Goal: Task Accomplishment & Management: Use online tool/utility

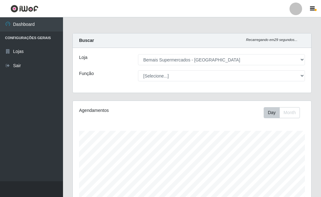
select select "249"
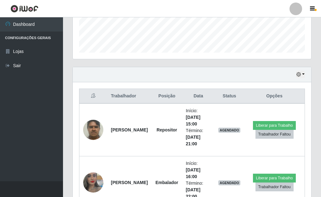
scroll to position [131, 238]
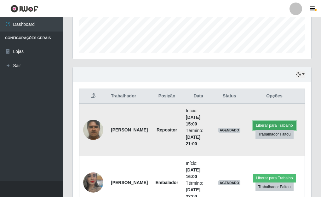
click at [285, 123] on button "Liberar para Trabalho" at bounding box center [274, 125] width 42 height 9
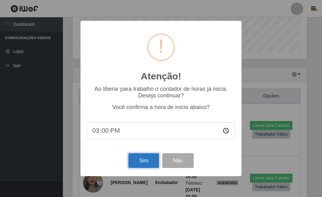
click at [142, 160] on button "Sim" at bounding box center [143, 160] width 31 height 15
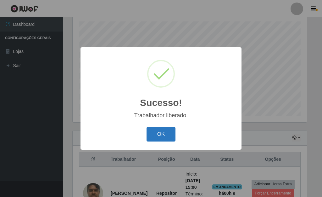
click at [156, 133] on button "OK" at bounding box center [161, 134] width 29 height 15
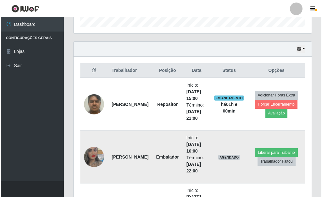
scroll to position [235, 0]
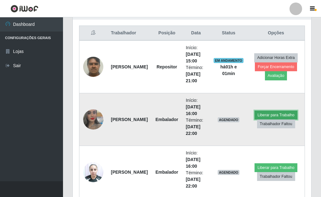
click at [284, 113] on button "Liberar para Trabalho" at bounding box center [275, 114] width 42 height 9
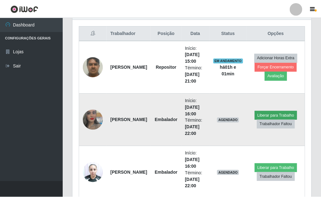
scroll to position [131, 234]
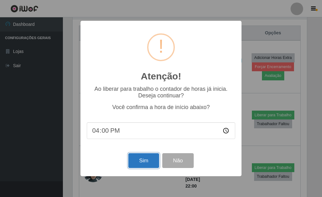
click at [142, 163] on button "Sim" at bounding box center [143, 160] width 31 height 15
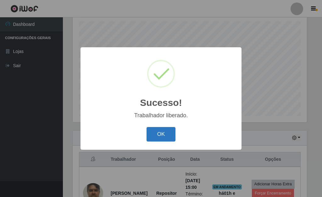
click at [166, 134] on button "OK" at bounding box center [161, 134] width 29 height 15
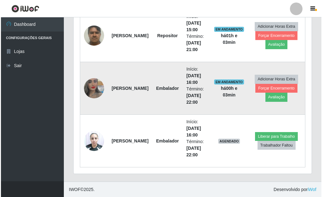
scroll to position [267, 0]
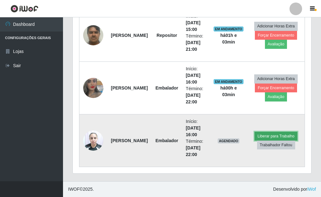
click at [280, 136] on button "Liberar para Trabalho" at bounding box center [275, 136] width 42 height 9
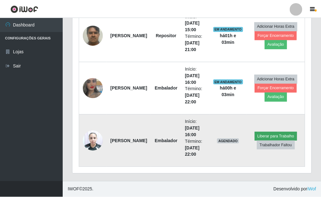
scroll to position [131, 234]
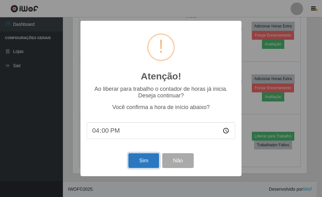
click at [140, 163] on button "Sim" at bounding box center [143, 160] width 31 height 15
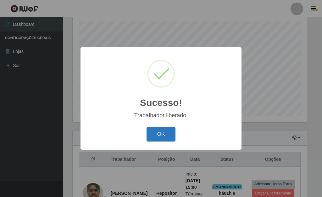
click at [167, 136] on button "OK" at bounding box center [161, 134] width 29 height 15
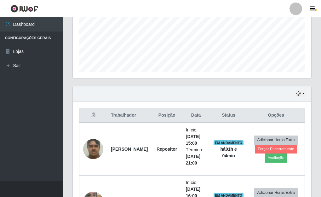
scroll to position [141, 0]
